Goal: Book appointment/travel/reservation

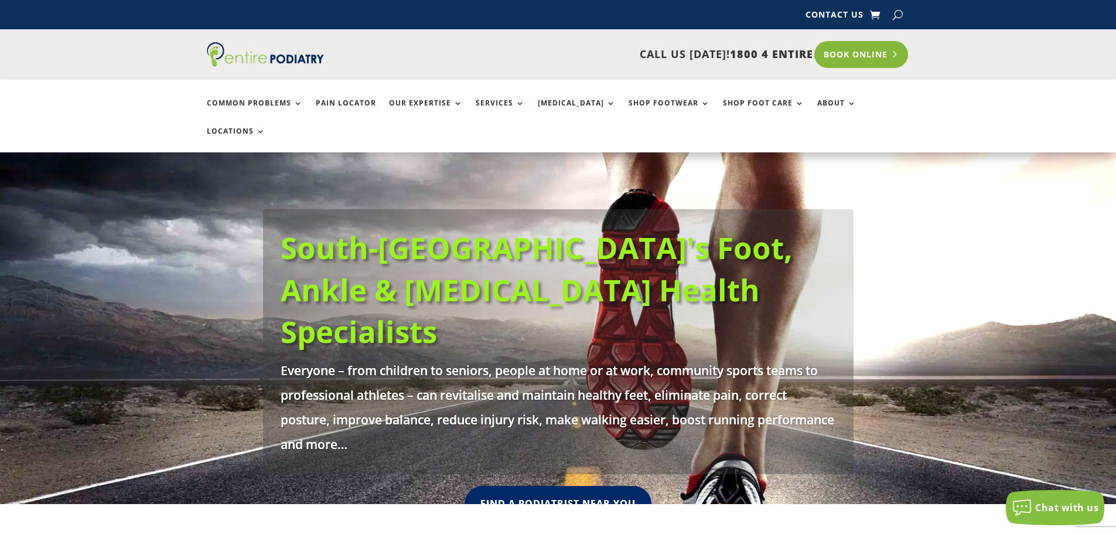
click at [839, 53] on link "Book Online" at bounding box center [861, 54] width 94 height 27
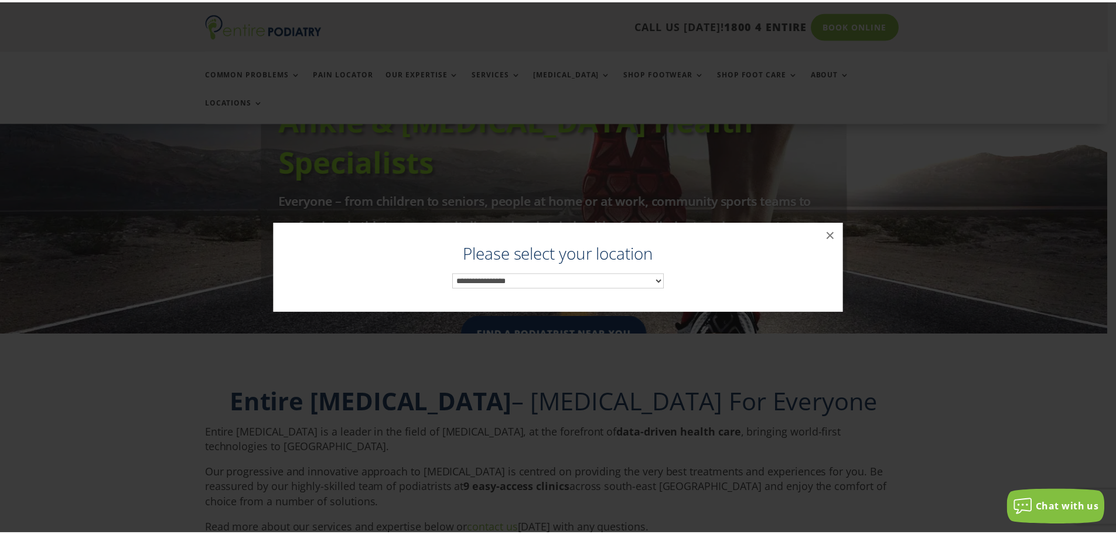
scroll to position [178, 0]
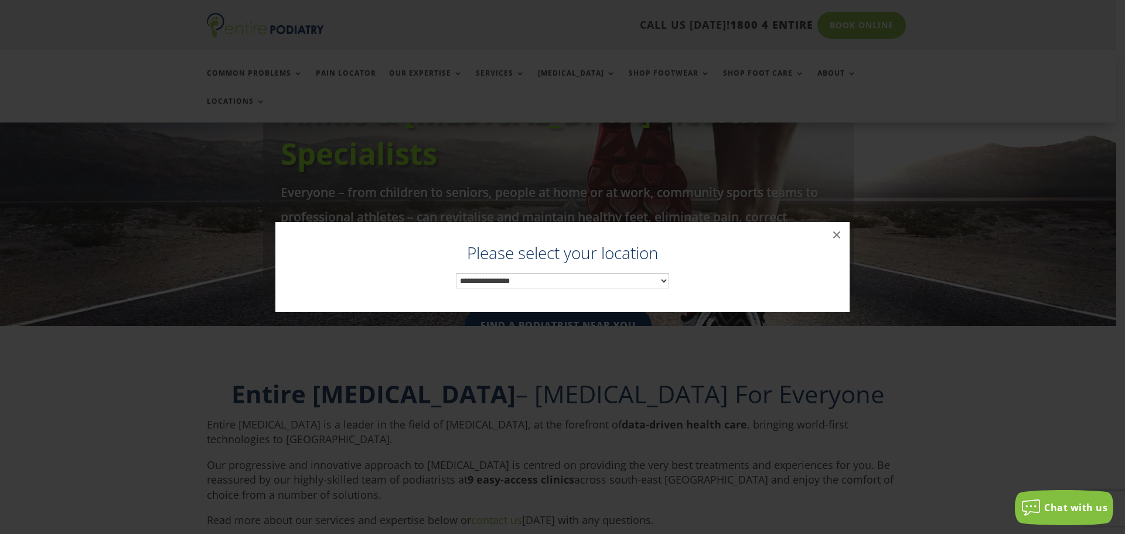
click at [550, 283] on select "**********" at bounding box center [563, 280] width 214 height 15
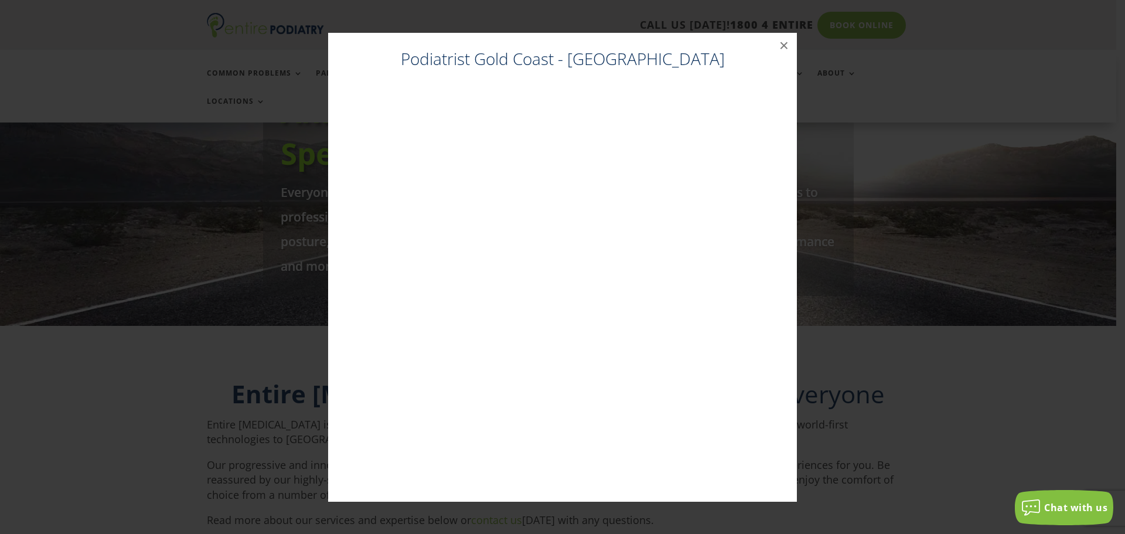
click at [185, 173] on div "Podiatrist Gold Coast - Robina Easy T Medical Centre ×" at bounding box center [562, 267] width 1115 height 492
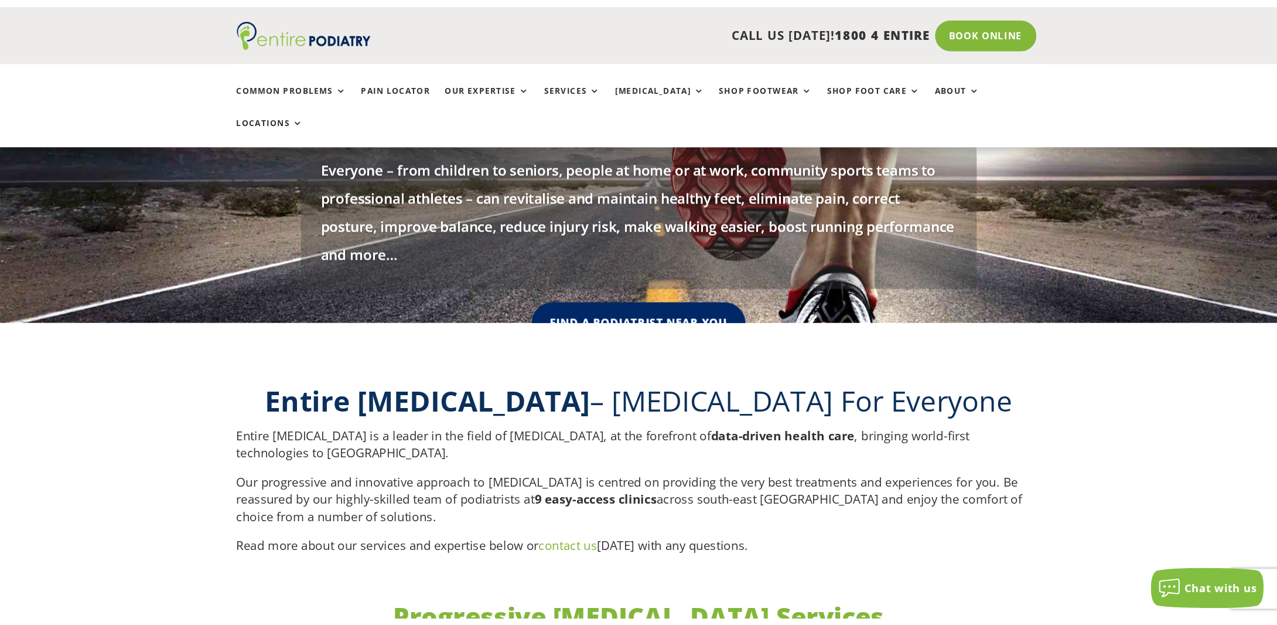
scroll to position [225, 0]
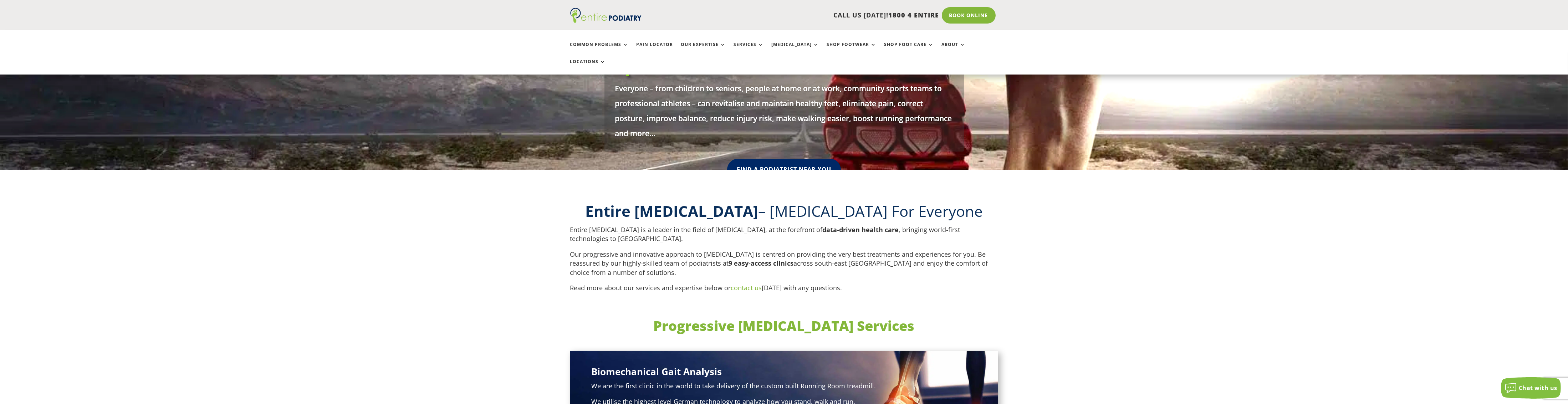
click at [435, 20] on div "CALL US [DATE]! 1800 4 ENTIRE Call 1800 4 ENTIRE Book Online" at bounding box center [784, 15] width 1568 height 30
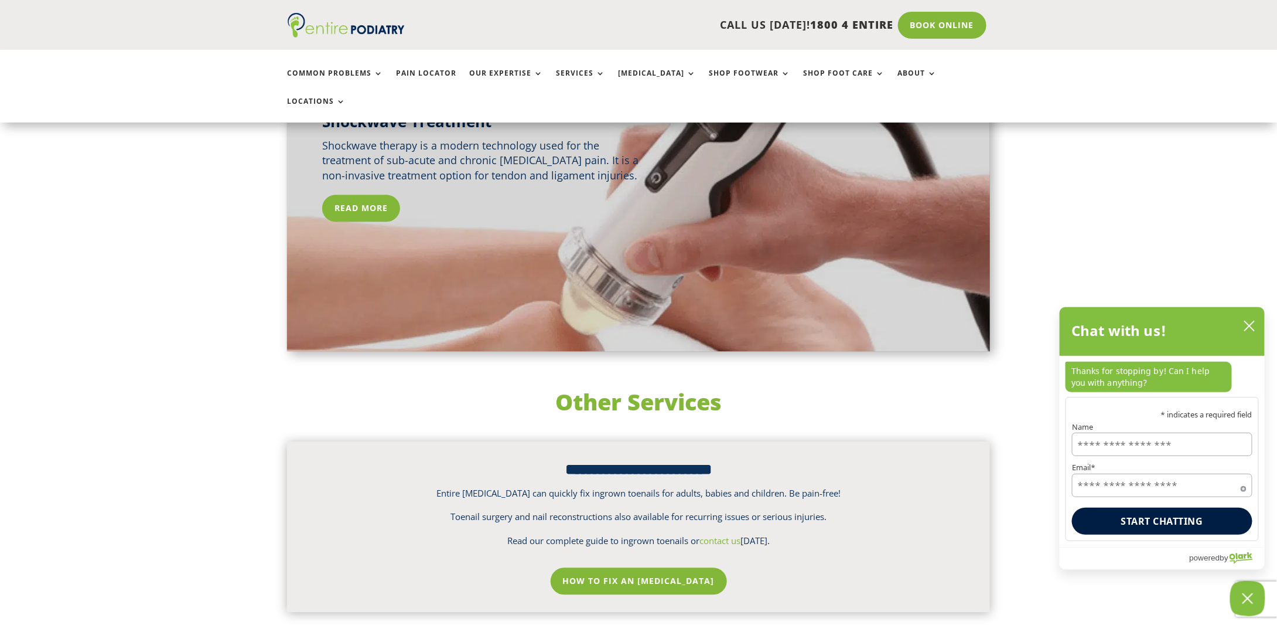
scroll to position [1357, 0]
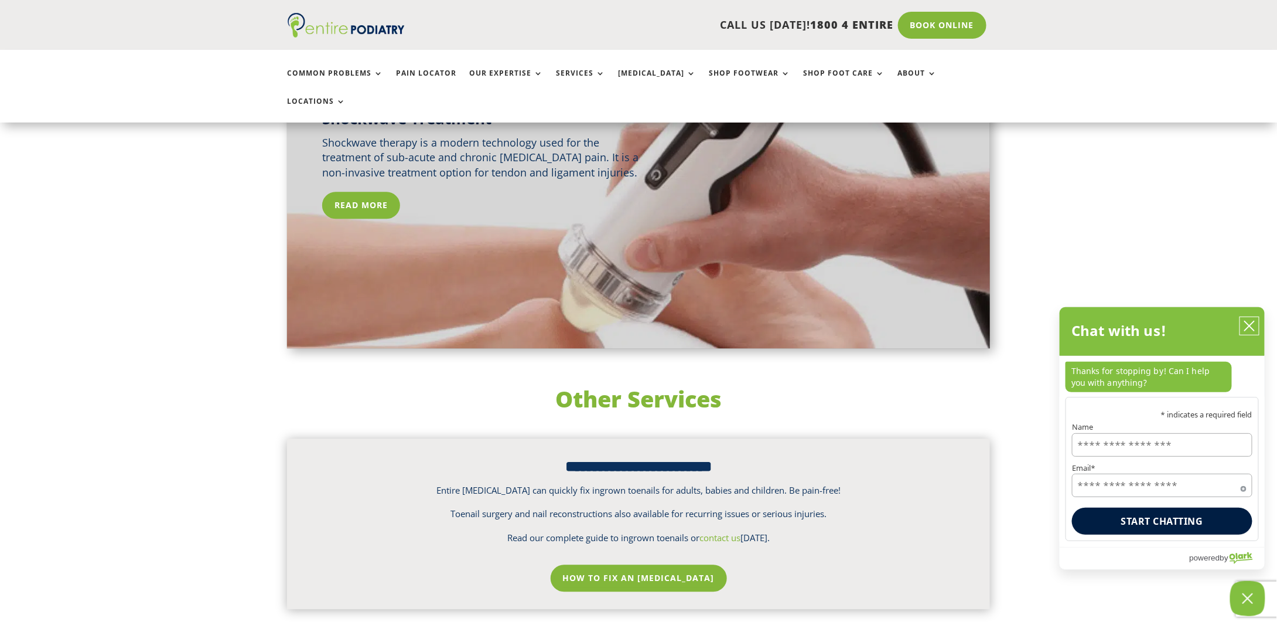
click at [1115, 330] on icon "close chatbox" at bounding box center [1249, 325] width 9 height 9
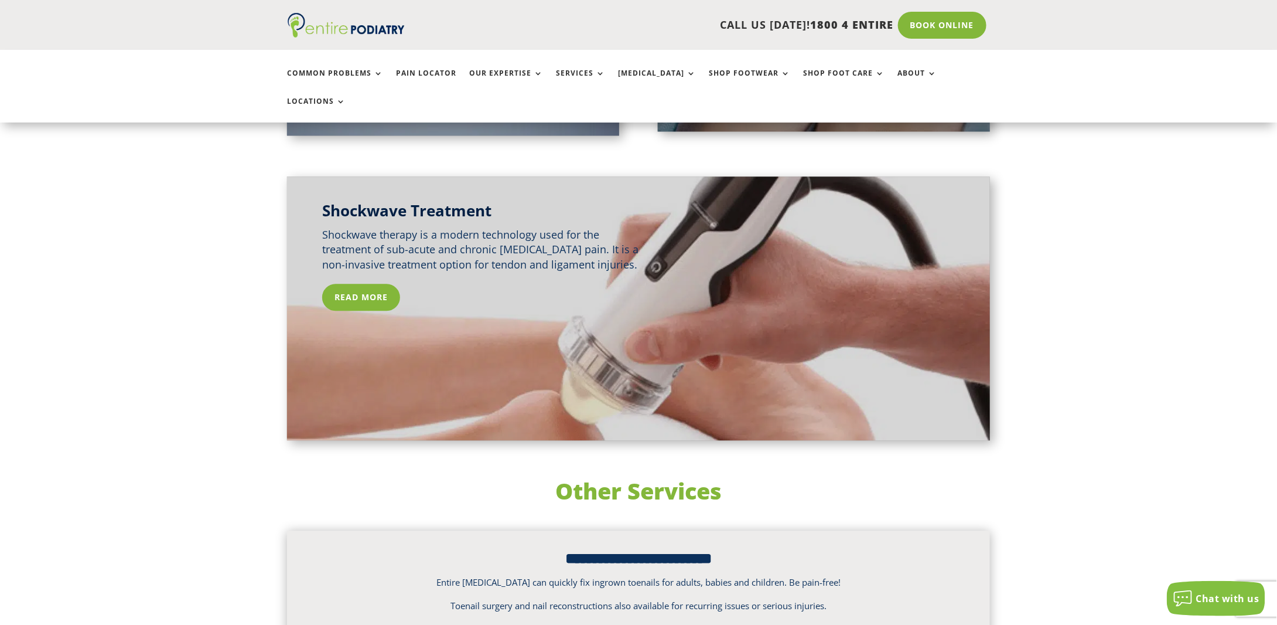
scroll to position [985, 0]
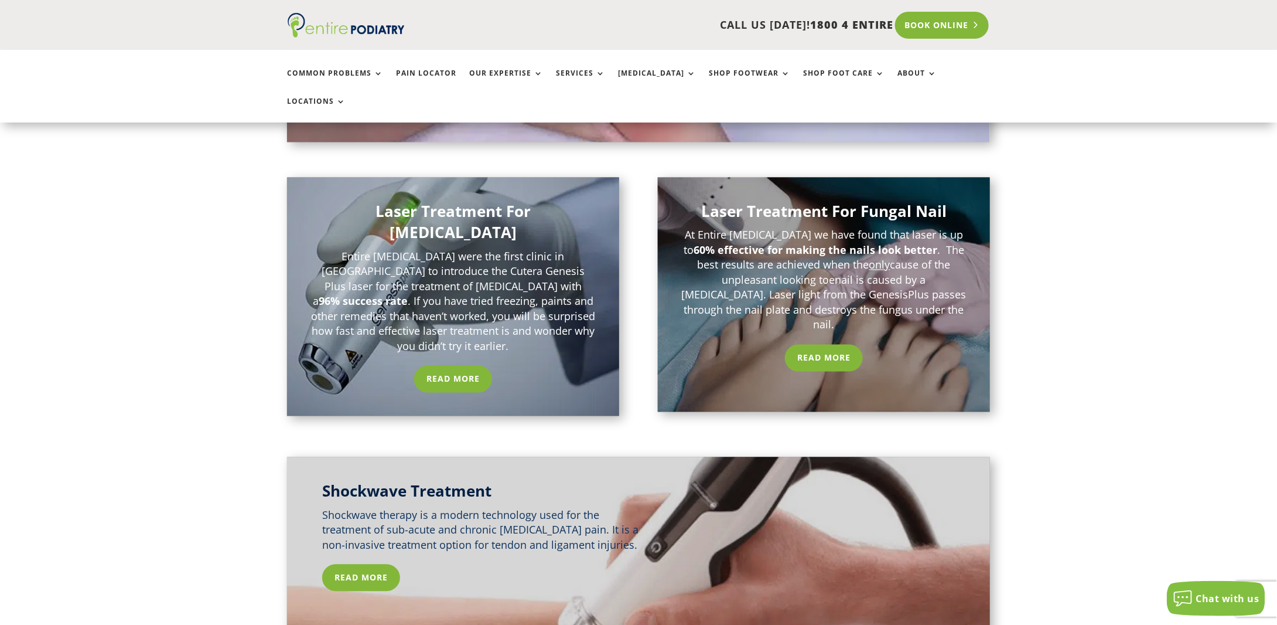
click at [929, 21] on link "Book Online" at bounding box center [942, 25] width 94 height 27
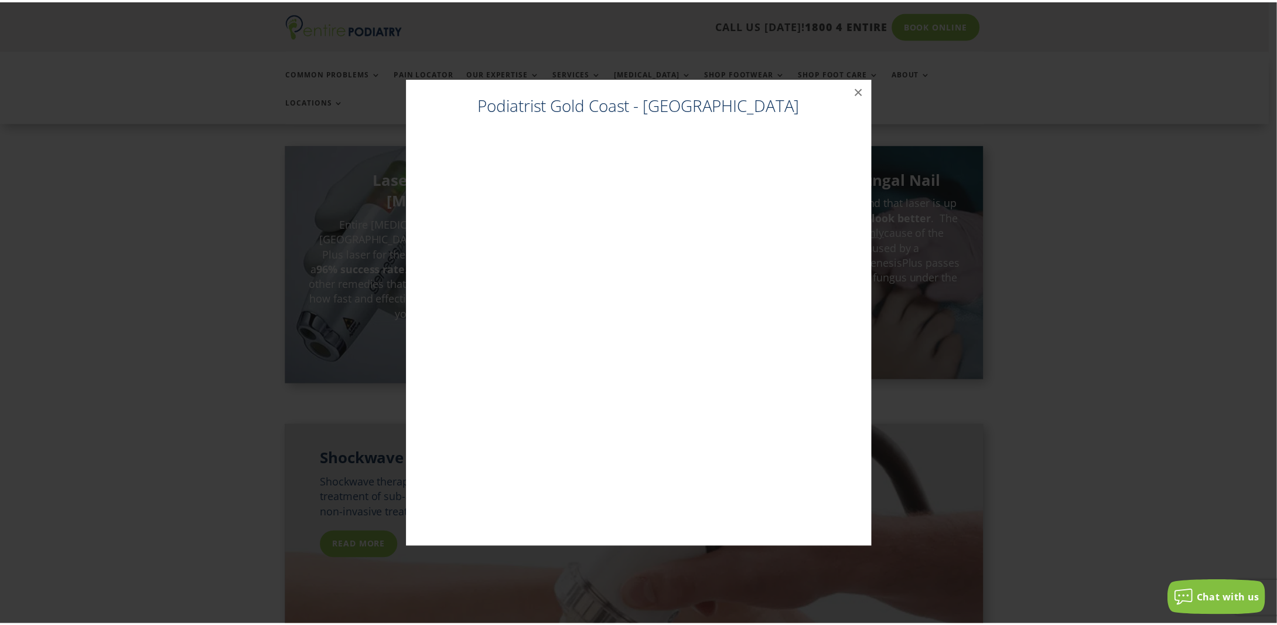
scroll to position [1018, 0]
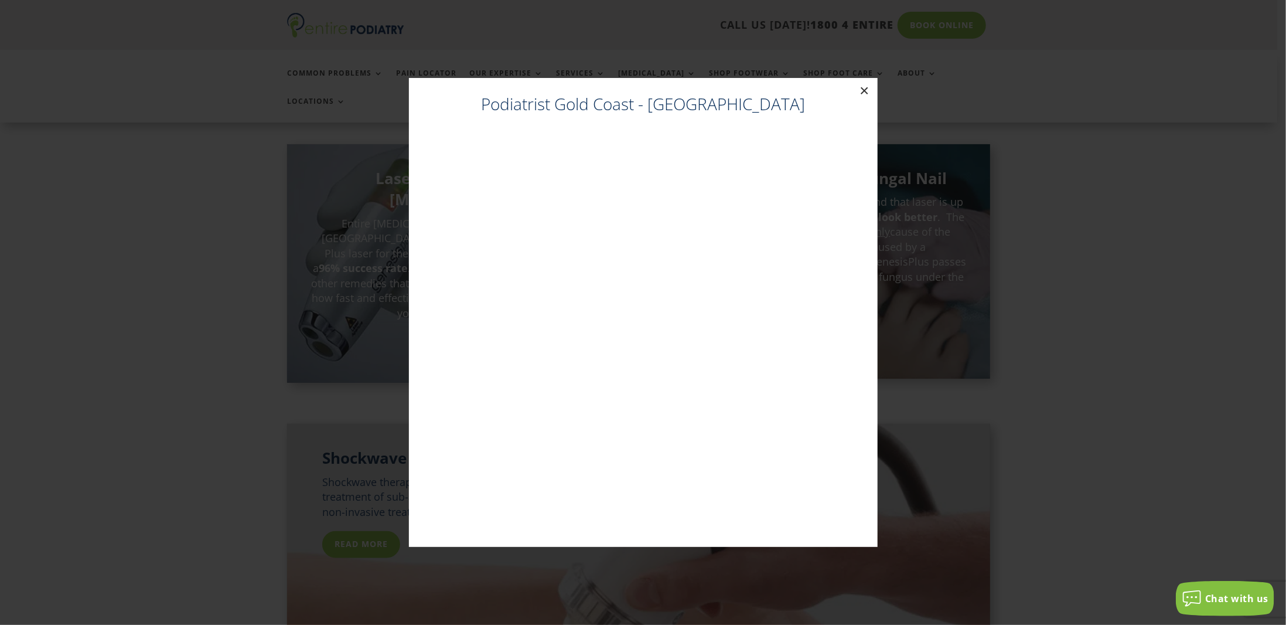
click at [864, 88] on button "×" at bounding box center [865, 91] width 26 height 26
